Goal: Find specific page/section: Find specific page/section

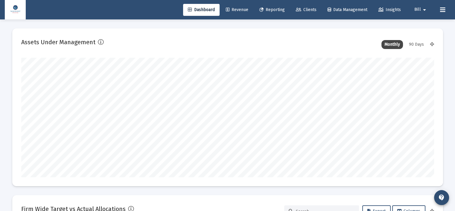
scroll to position [120, 413]
type input "[DATE]"
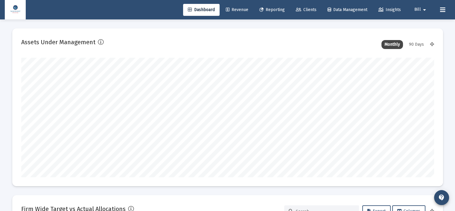
click at [236, 10] on span "Revenue" at bounding box center [237, 9] width 22 height 5
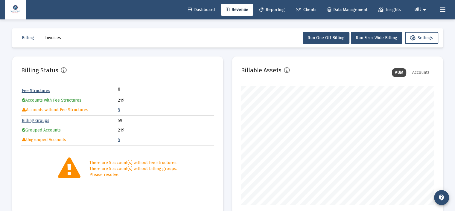
scroll to position [120, 193]
click at [272, 10] on span "Reporting" at bounding box center [272, 9] width 25 height 5
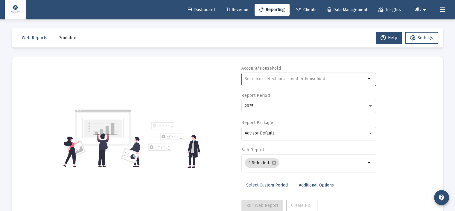
click at [371, 79] on mat-icon "arrow_drop_down" at bounding box center [369, 78] width 7 height 7
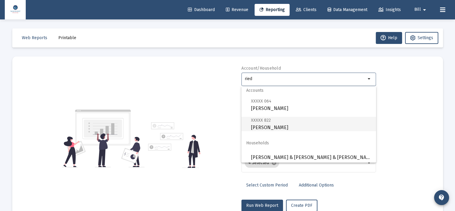
scroll to position [5, 0]
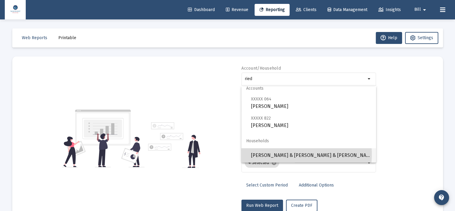
click at [295, 154] on span "[PERSON_NAME] & [PERSON_NAME] & [PERSON_NAME] Household" at bounding box center [311, 155] width 120 height 14
type input "[PERSON_NAME] & [PERSON_NAME] & [PERSON_NAME] Household"
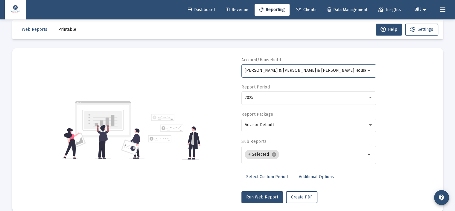
scroll to position [18, 0]
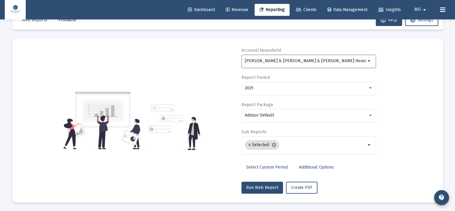
click at [241, 9] on span "Revenue" at bounding box center [237, 9] width 22 height 5
